Goal: Task Accomplishment & Management: Use online tool/utility

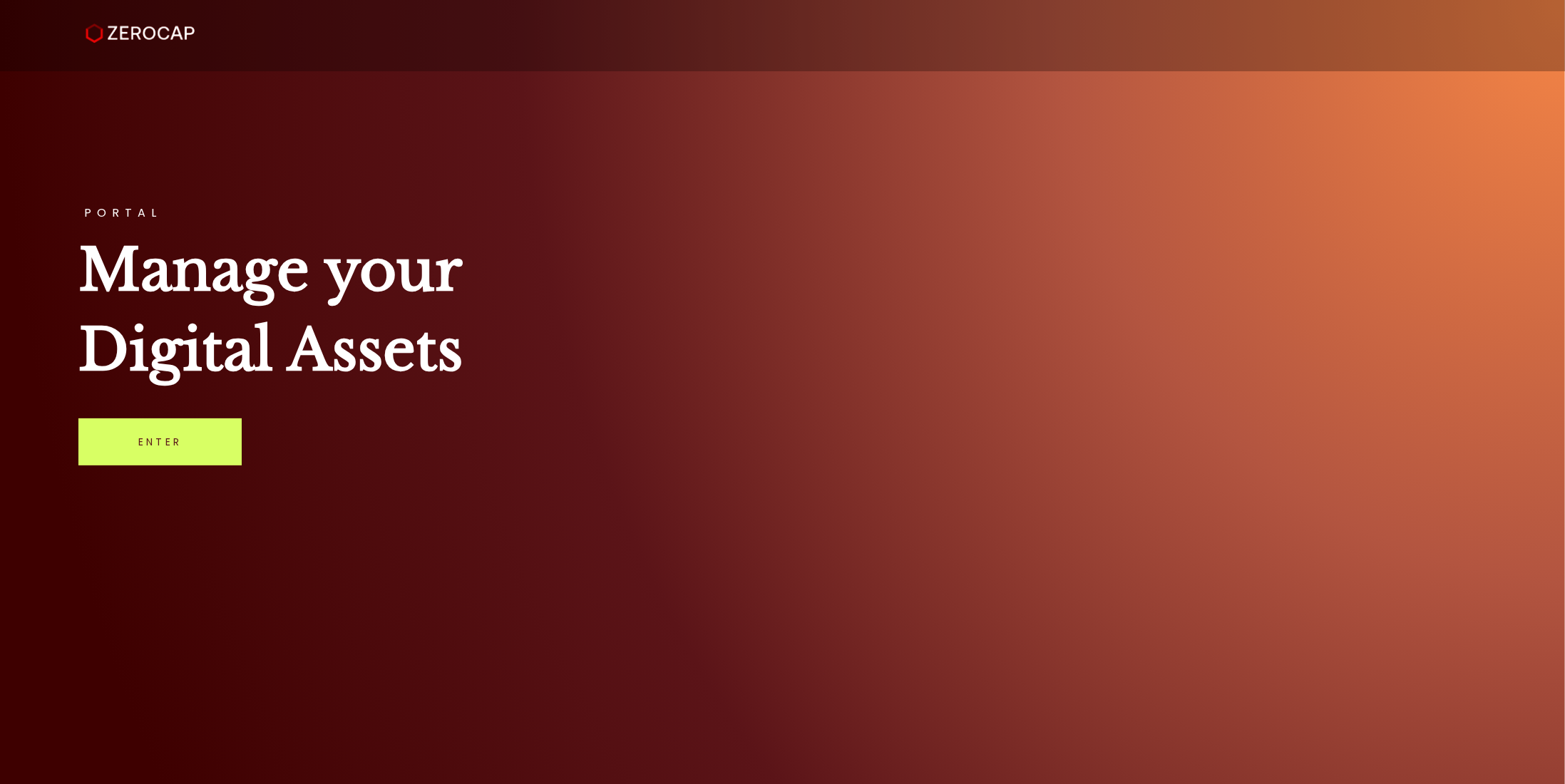
click at [118, 470] on div "PORTAL Manage your Digital Assets Enter" at bounding box center [782, 392] width 1565 height 784
click at [126, 457] on link "Enter" at bounding box center [160, 441] width 163 height 47
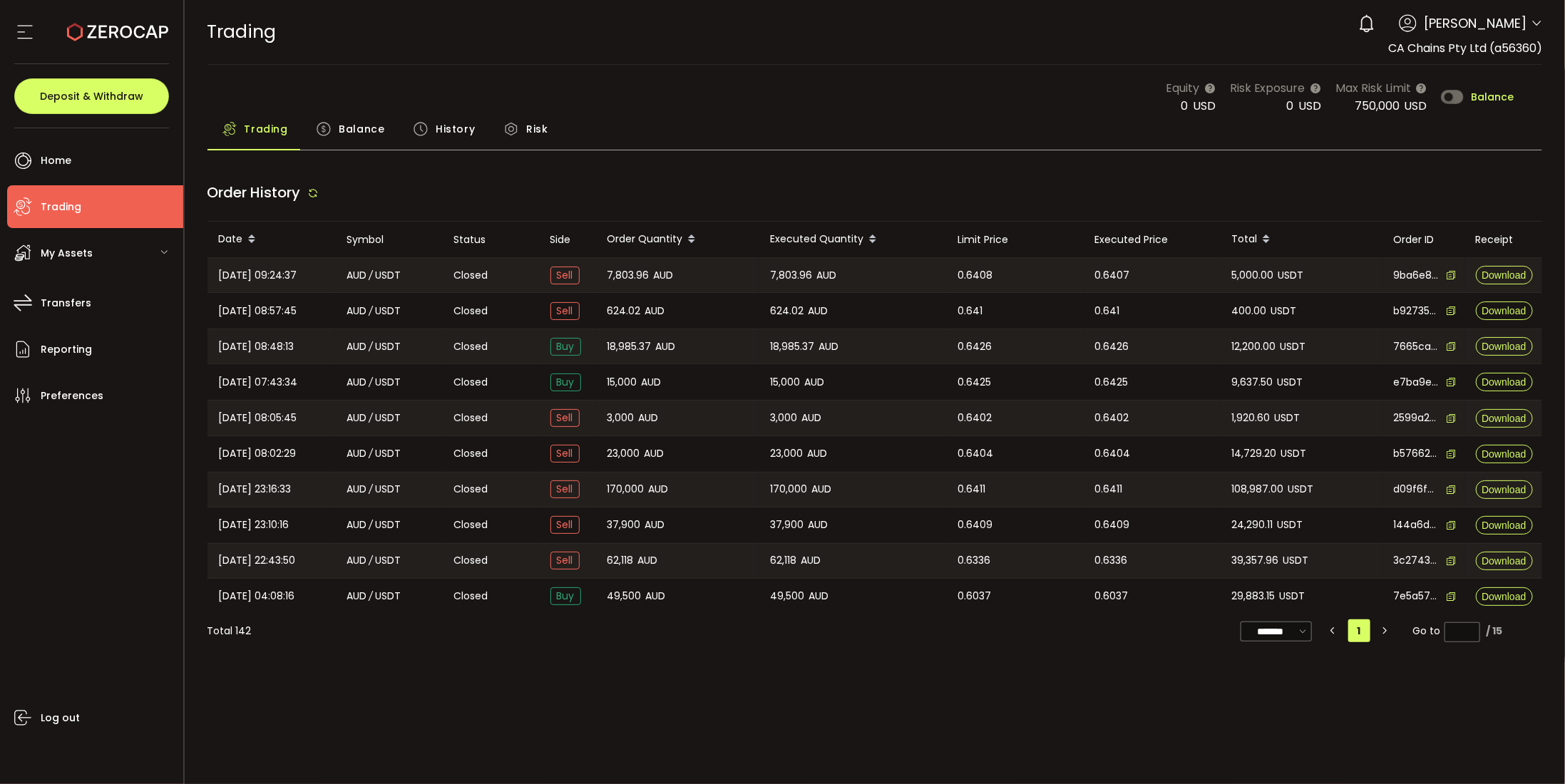
type input "***"
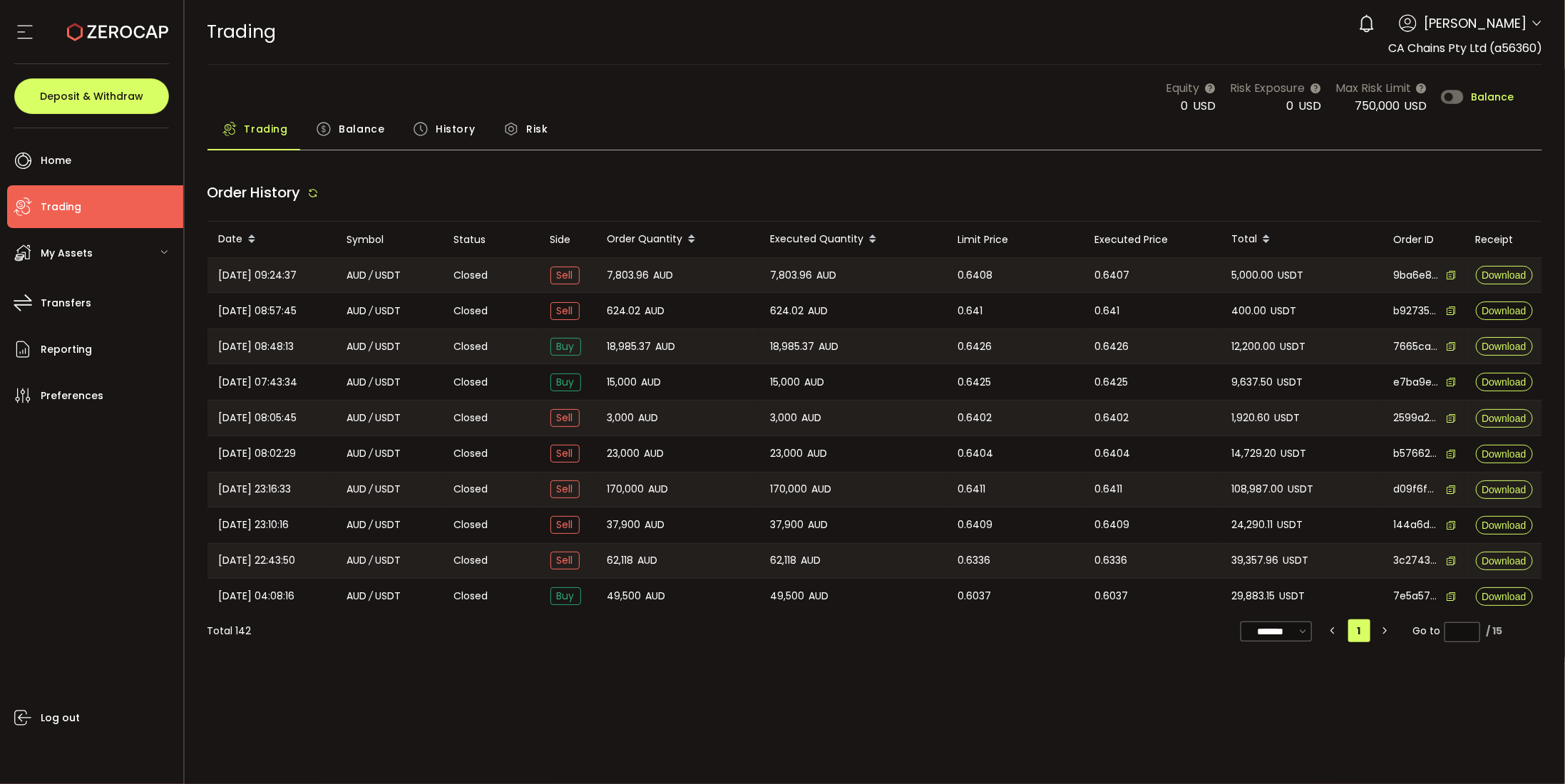
type input "***"
